Goal: Information Seeking & Learning: Learn about a topic

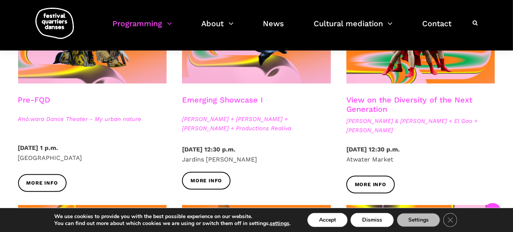
scroll to position [269, 0]
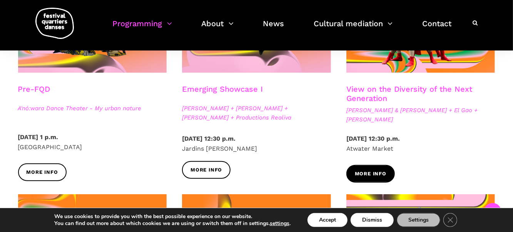
click at [376, 171] on font "More info" at bounding box center [371, 174] width 32 height 6
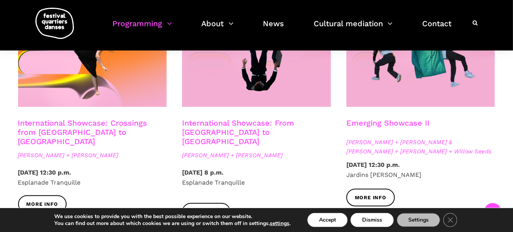
scroll to position [731, 0]
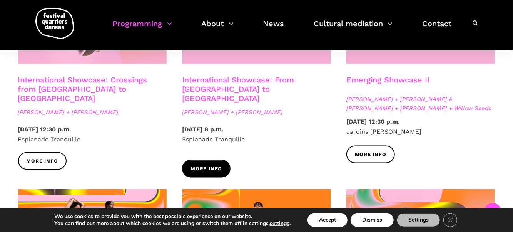
click at [216, 166] on font "More info" at bounding box center [207, 169] width 32 height 6
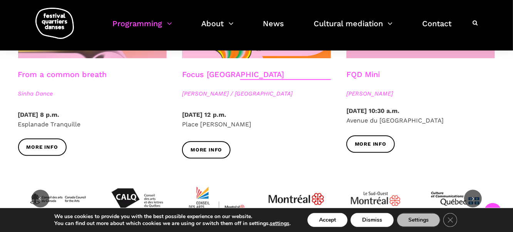
scroll to position [962, 0]
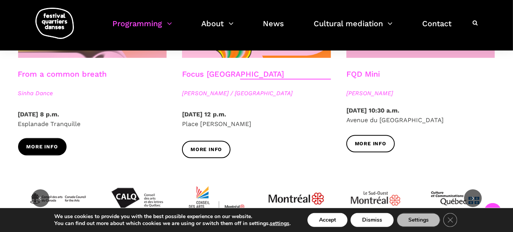
click at [50, 144] on font "More info" at bounding box center [43, 147] width 32 height 6
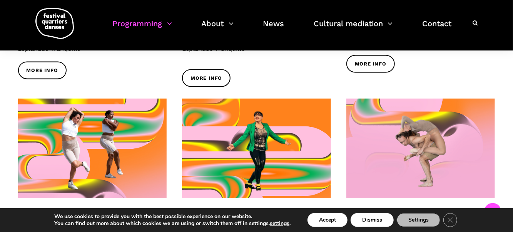
scroll to position [808, 0]
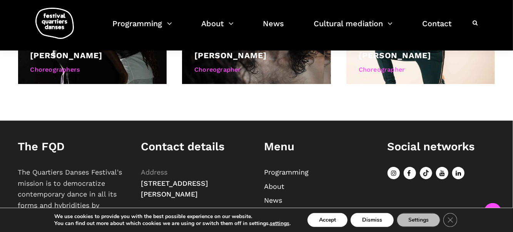
scroll to position [473, 0]
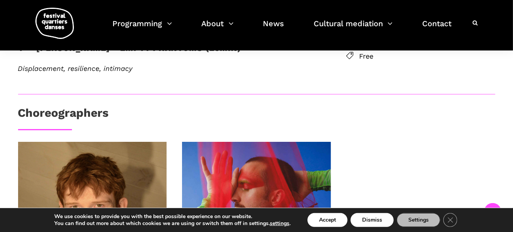
scroll to position [269, 0]
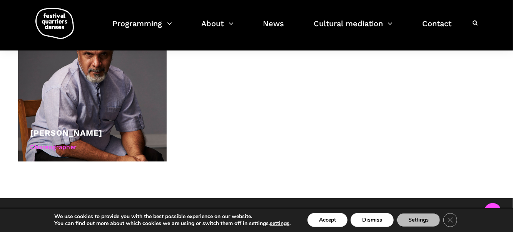
scroll to position [308, 0]
